Goal: Information Seeking & Learning: Understand process/instructions

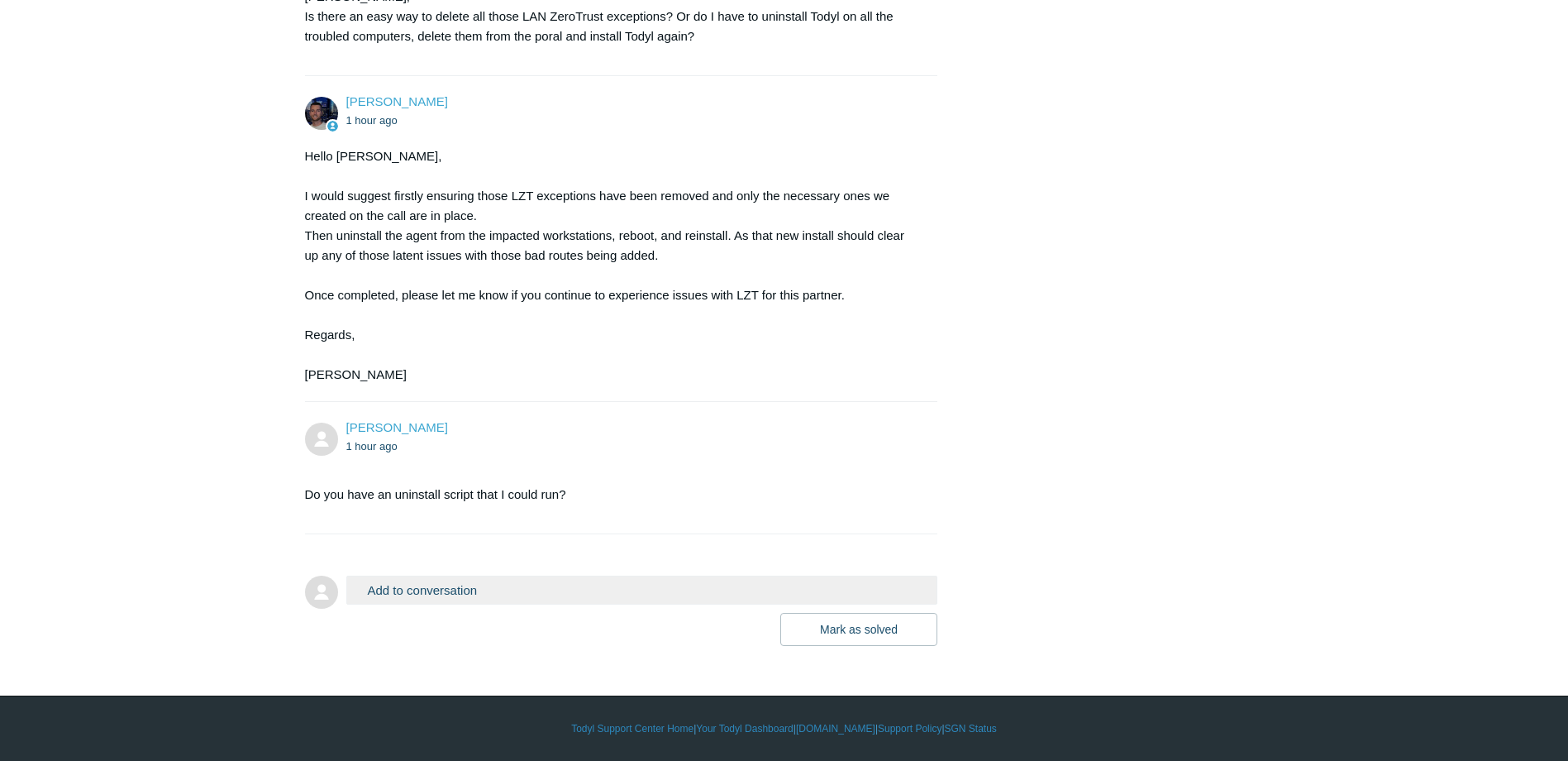
scroll to position [4624, 0]
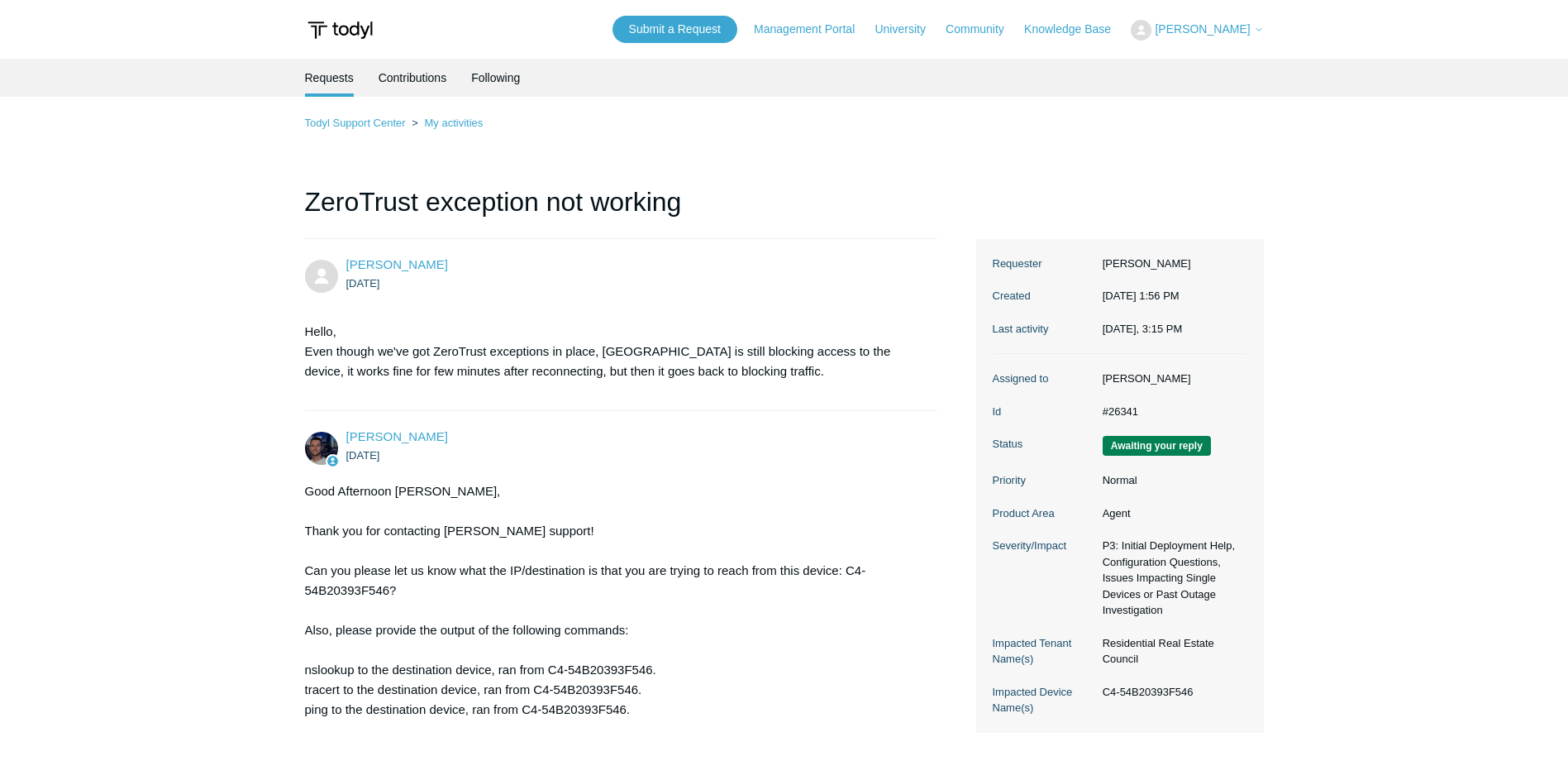
scroll to position [5049, 0]
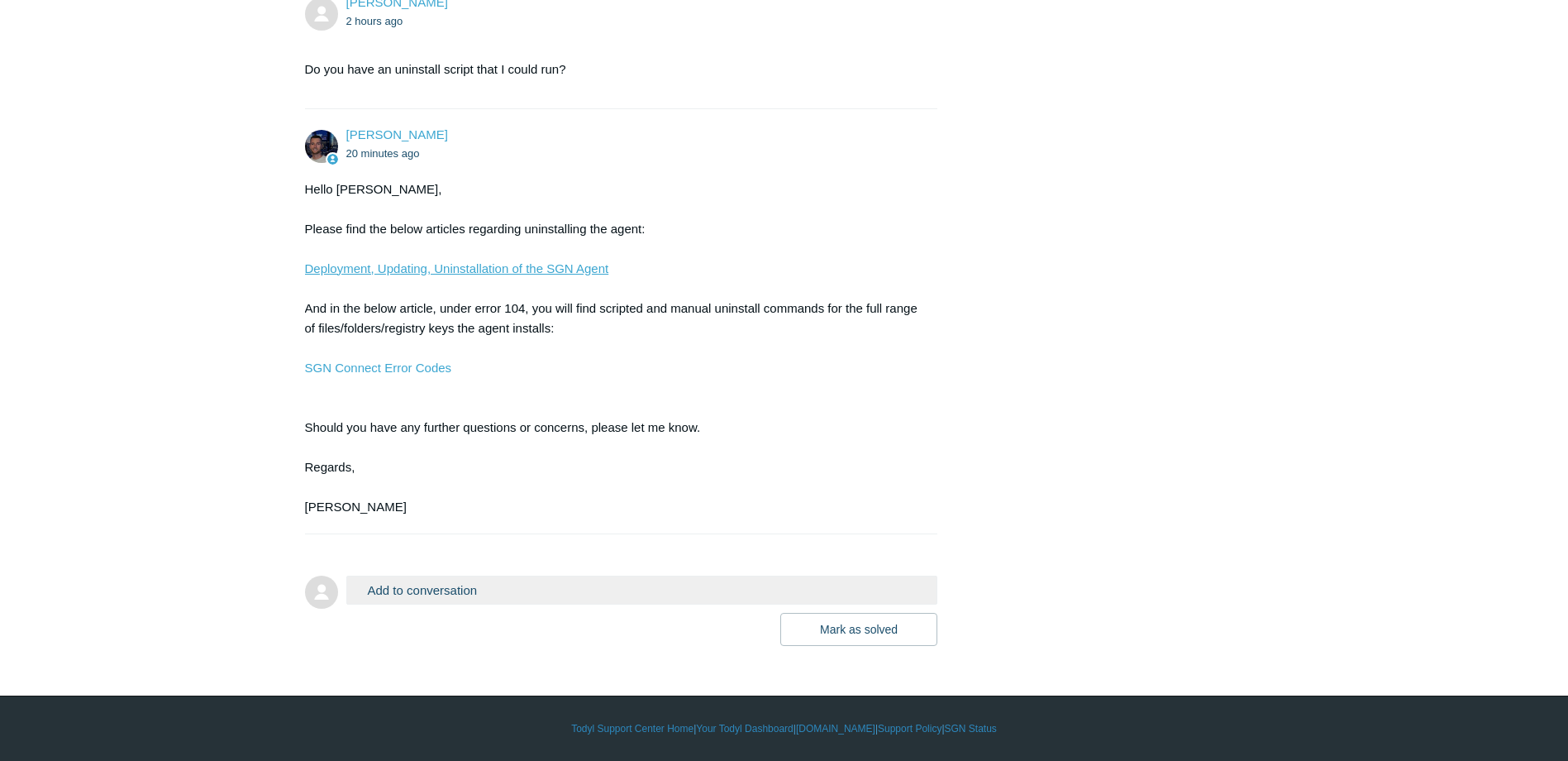
click at [378, 269] on link "Deployment, Updating, Uninstallation of the SGN Agent" at bounding box center [457, 268] width 304 height 14
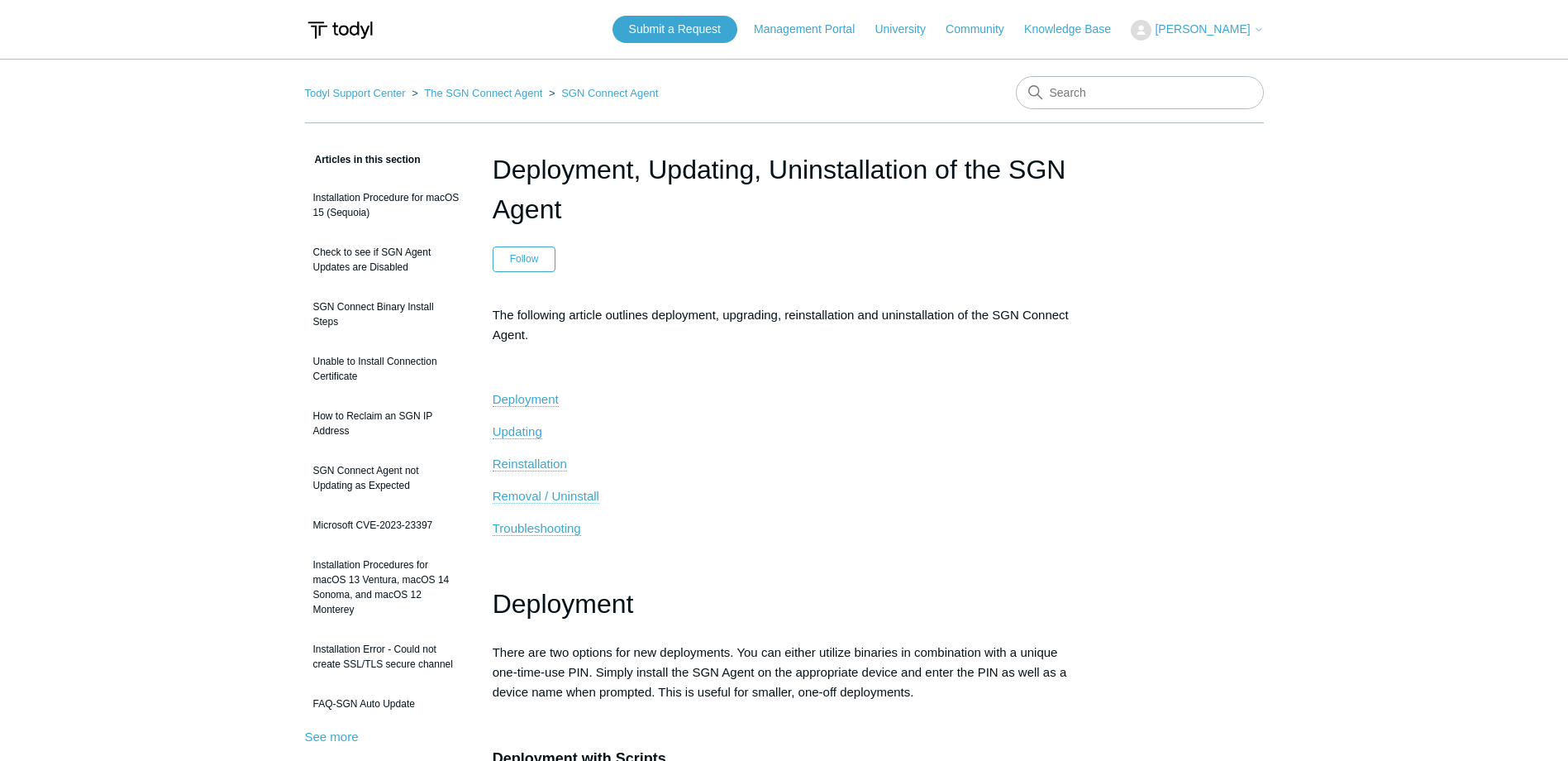
click at [516, 498] on span "Removal / Uninstall" at bounding box center [546, 495] width 106 height 14
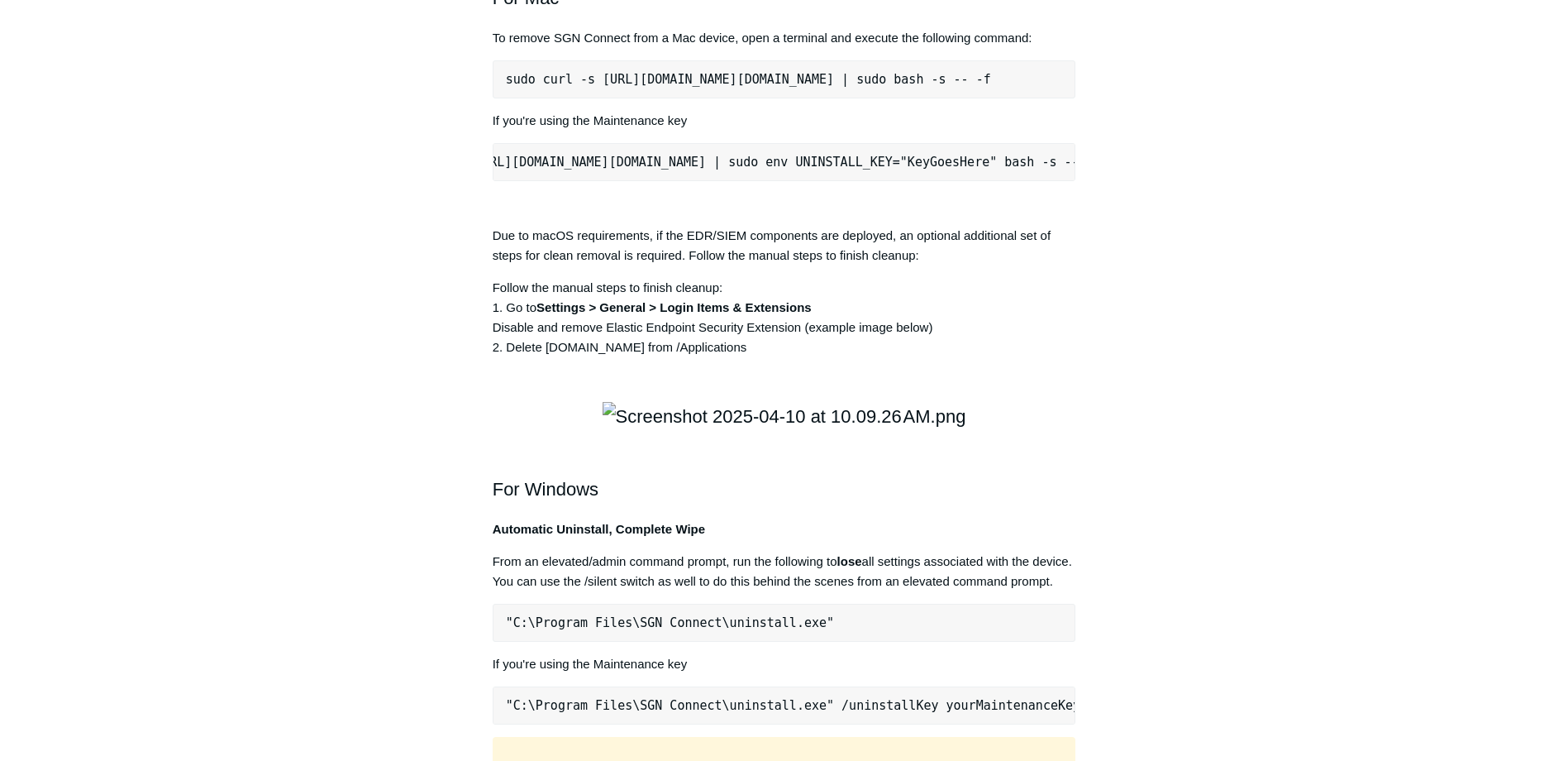
scroll to position [0, 207]
drag, startPoint x: 505, startPoint y: 400, endPoint x: 1072, endPoint y: 403, distance: 567.0
click at [1072, 181] on pre "sudo curl -s [URL][DOMAIN_NAME][DOMAIN_NAME] | sudo env UNINSTALL_KEY="KeyGoesH…" at bounding box center [784, 162] width 584 height 38
copy pre "sudo curl -s [URL][DOMAIN_NAME][DOMAIN_NAME] | sudo env UNINSTALL_KEY="KeyGoesH…"
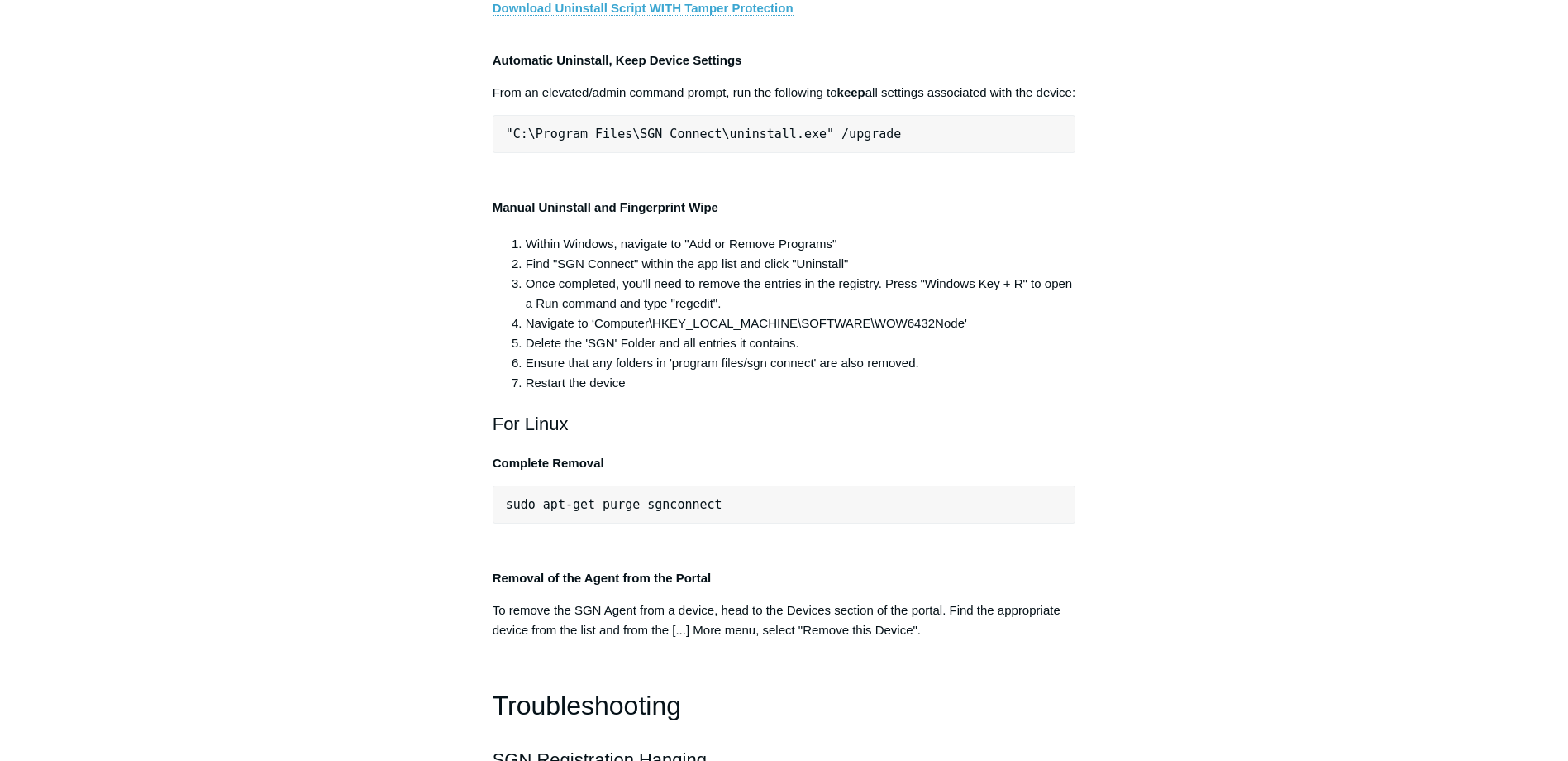
scroll to position [3215, 0]
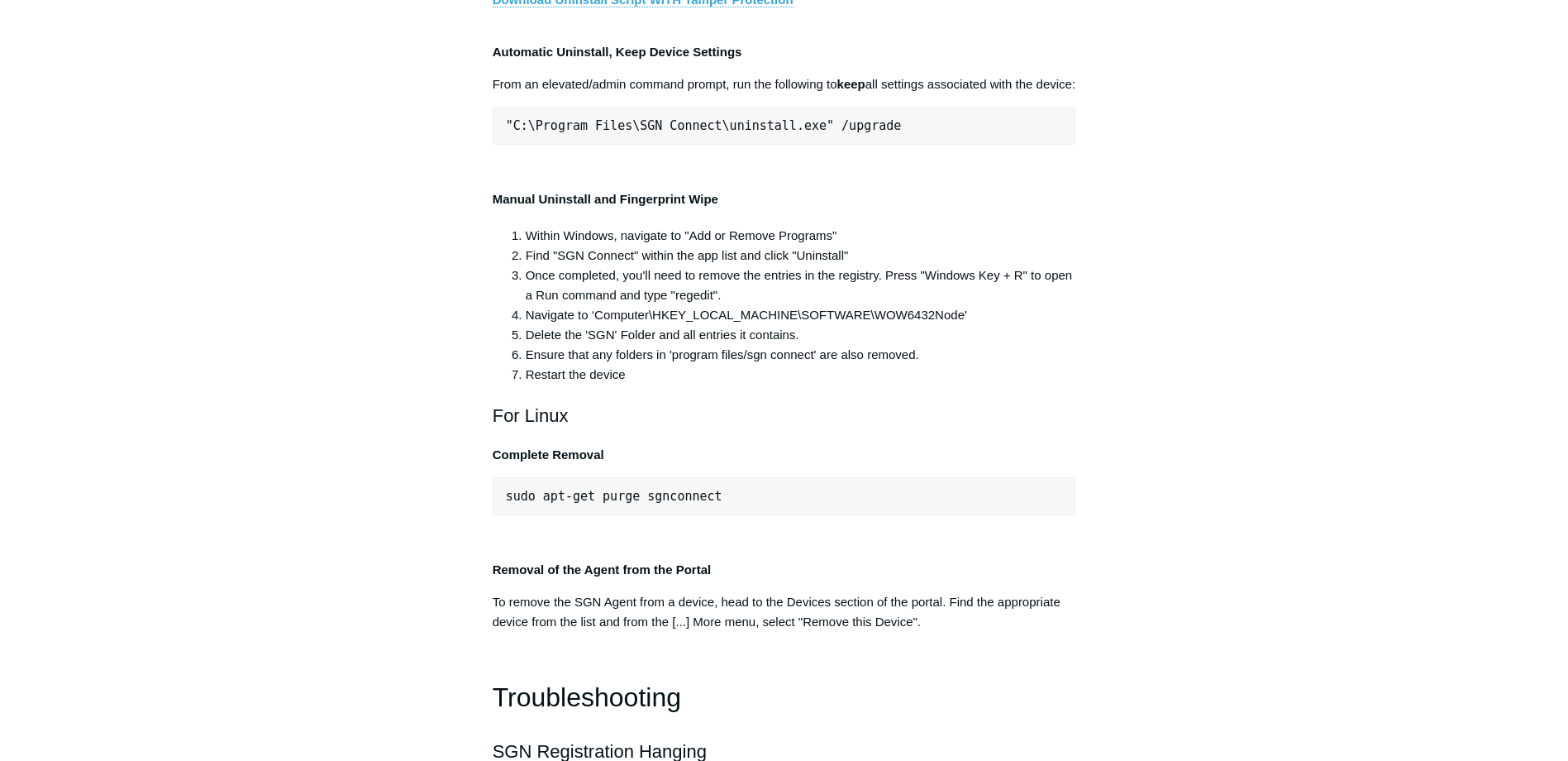
drag, startPoint x: 503, startPoint y: 433, endPoint x: 1083, endPoint y: 452, distance: 580.3
copy pre ""C:\Program Files\SGN Connect\uninstall.exe" /uninstallKey yourMaintenanceKeyHe…"
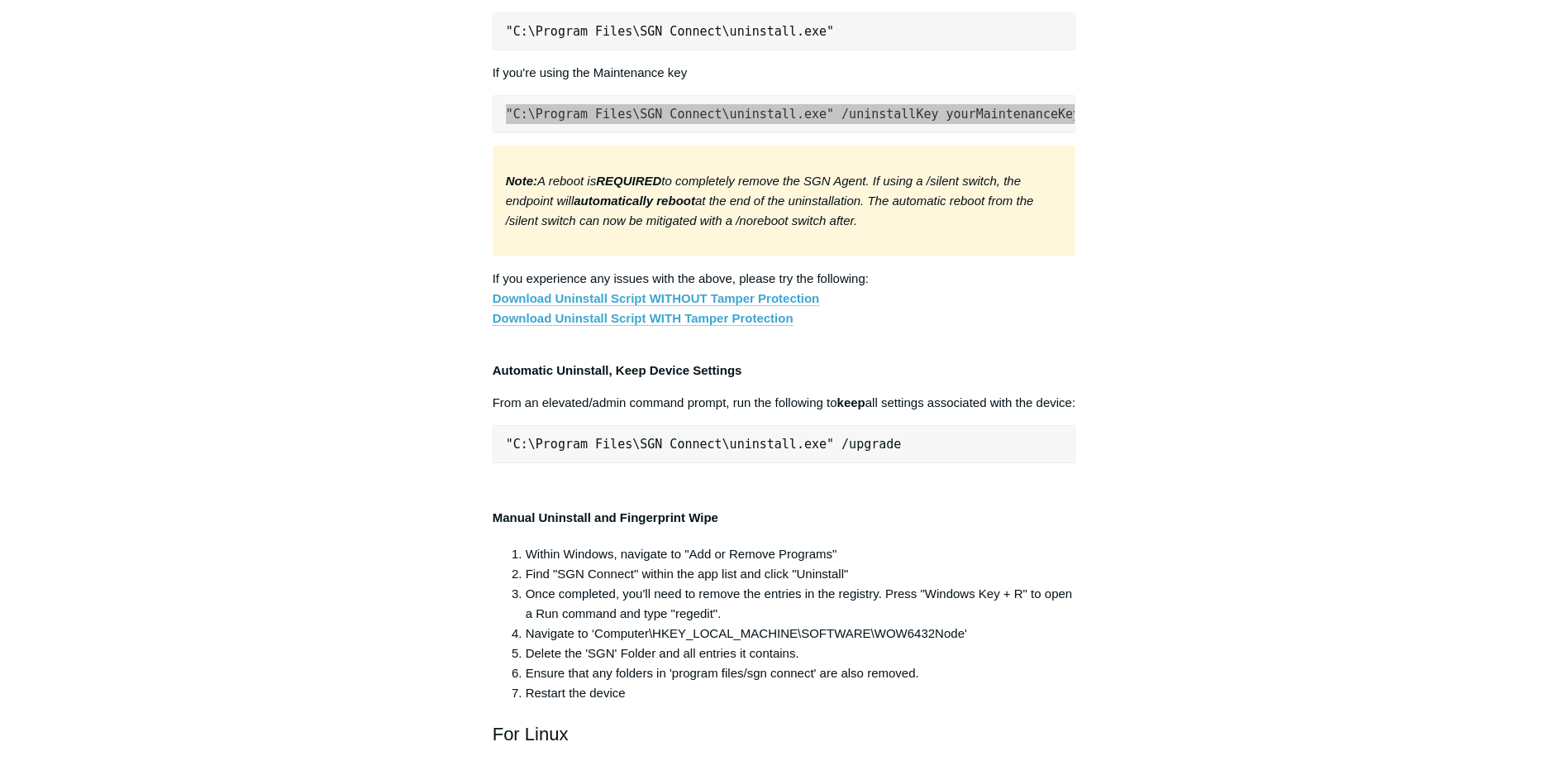
scroll to position [2802, 0]
